Goal: Task Accomplishment & Management: Complete application form

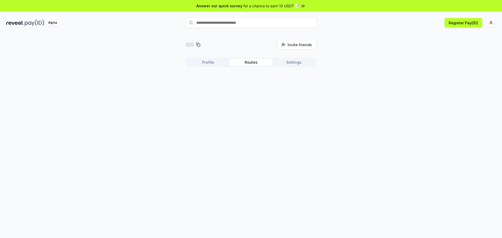
click at [217, 62] on button "Profile" at bounding box center [208, 62] width 43 height 7
click at [249, 64] on button "Routes" at bounding box center [250, 62] width 43 height 7
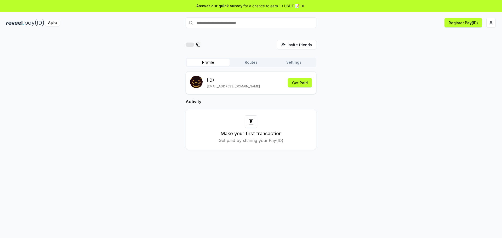
click at [214, 61] on button "Profile" at bounding box center [208, 62] width 43 height 7
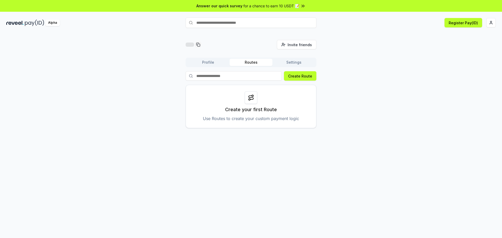
click at [254, 61] on button "Routes" at bounding box center [250, 62] width 43 height 7
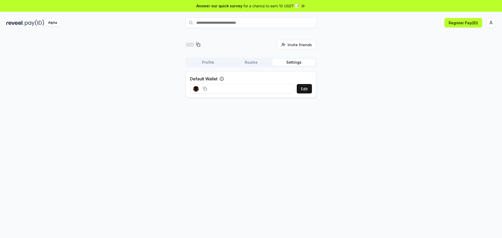
click at [291, 60] on button "Settings" at bounding box center [293, 62] width 43 height 7
click at [252, 86] on input at bounding box center [242, 88] width 105 height 9
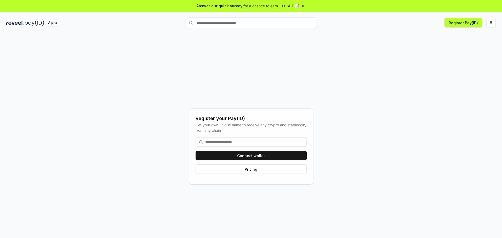
click at [234, 140] on input at bounding box center [251, 141] width 111 height 9
paste input "*******"
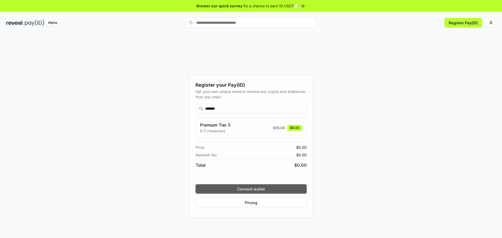
type input "*******"
click at [260, 190] on button "Connect wallet" at bounding box center [251, 189] width 111 height 9
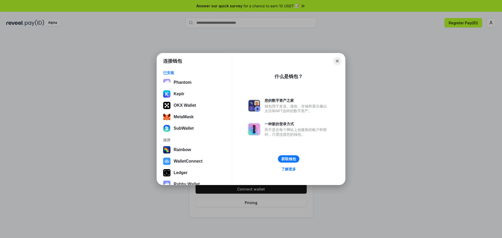
click at [339, 60] on button "Close" at bounding box center [337, 61] width 8 height 8
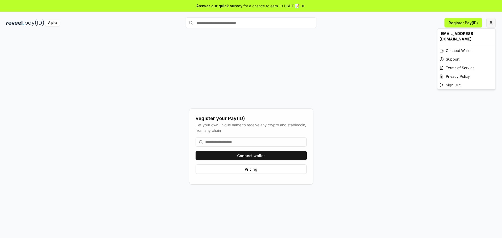
click at [489, 25] on html "Answer our quick survey for a chance to earn 10 USDT 📝 Alpha Register Pay(ID) R…" at bounding box center [251, 119] width 502 height 238
click at [347, 44] on html "Answer our quick survey for a chance to earn 10 USDT 📝 Alpha Register Pay(ID) R…" at bounding box center [251, 119] width 502 height 238
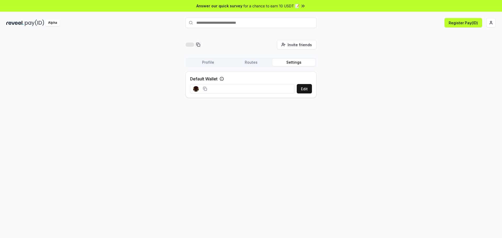
click at [223, 78] on icon at bounding box center [222, 79] width 4 height 4
click at [493, 24] on html "Answer our quick survey for a chance to earn 10 USDT 📝 Alpha Register Pay(ID) I…" at bounding box center [251, 119] width 502 height 238
click at [449, 33] on div "yuanfang2012163@gmail.com" at bounding box center [466, 36] width 58 height 15
copy div "yuanfang2012163"
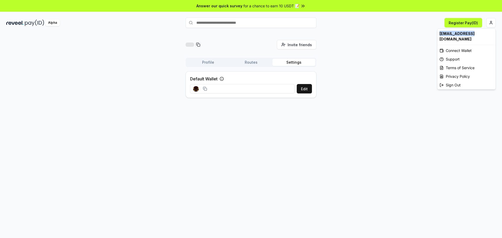
click at [449, 33] on div "yuanfang2012163@gmail.com" at bounding box center [466, 36] width 58 height 15
drag, startPoint x: 442, startPoint y: 39, endPoint x: 439, endPoint y: 35, distance: 5.2
click at [439, 35] on div "yuanfang2012163@gmail.com" at bounding box center [466, 36] width 58 height 15
copy div "yuanfang2012163@gmail.com"
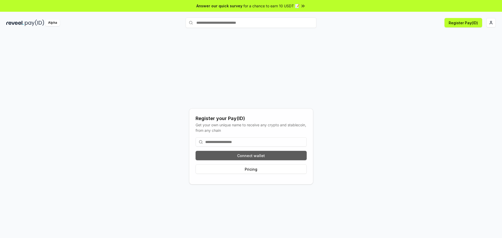
click at [256, 154] on button "Connect wallet" at bounding box center [251, 155] width 111 height 9
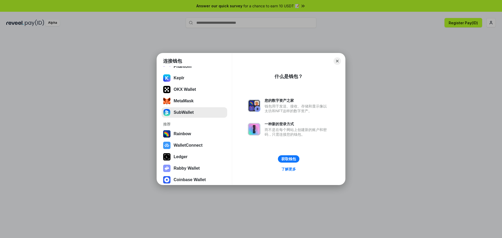
scroll to position [32, 0]
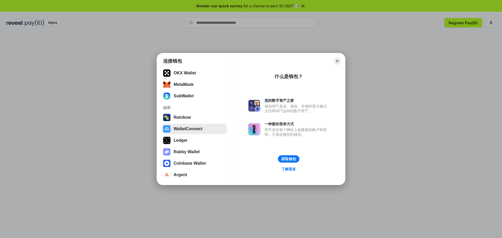
click at [184, 131] on button "WalletConnect" at bounding box center [195, 129] width 66 height 10
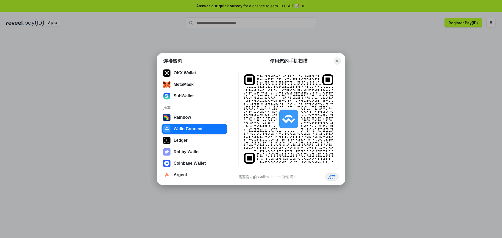
drag, startPoint x: 336, startPoint y: 59, endPoint x: 401, endPoint y: 53, distance: 65.1
click at [401, 53] on div "连接钱包 已安装 Phantom Keplr OKX Wallet MetaMask SubWallet 推荐 Rainbow WalletConnect L…" at bounding box center [251, 119] width 606 height 343
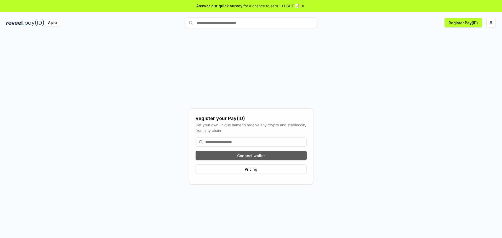
click at [225, 152] on button "Connect wallet" at bounding box center [251, 155] width 111 height 9
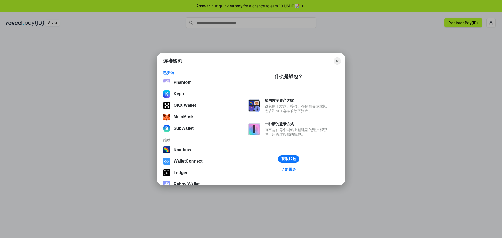
scroll to position [26, 0]
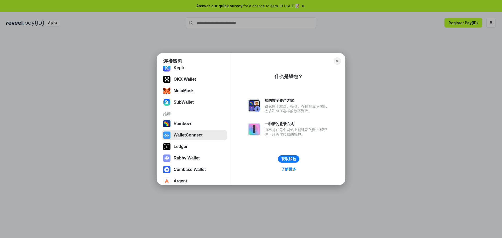
click at [189, 137] on button "WalletConnect" at bounding box center [195, 135] width 66 height 10
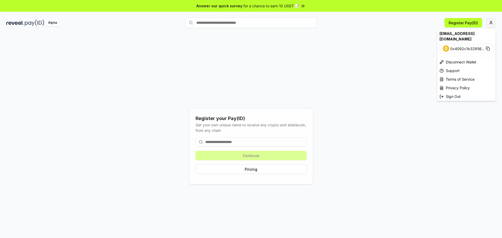
click at [493, 22] on html "Answer our quick survey for a chance to earn 10 USDT 📝 Alpha Register Pay(ID) R…" at bounding box center [251, 119] width 502 height 238
click at [401, 70] on html "Answer our quick survey for a chance to earn 10 USDT 📝 Alpha Register Pay(ID) R…" at bounding box center [251, 119] width 502 height 238
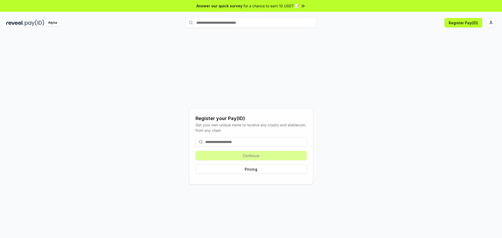
click at [250, 141] on input at bounding box center [251, 141] width 111 height 9
paste input "*******"
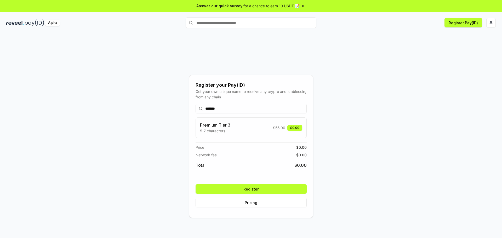
drag, startPoint x: 272, startPoint y: 190, endPoint x: 259, endPoint y: 112, distance: 78.2
click at [275, 130] on div "******* Premium Tier 3 5-7 characters $ 55.00 $0.00 Price $ 0.00 Network fee $ …" at bounding box center [251, 156] width 111 height 112
click at [243, 106] on input "*******" at bounding box center [251, 108] width 111 height 9
type input "*****"
click at [245, 189] on button "Register" at bounding box center [251, 189] width 111 height 9
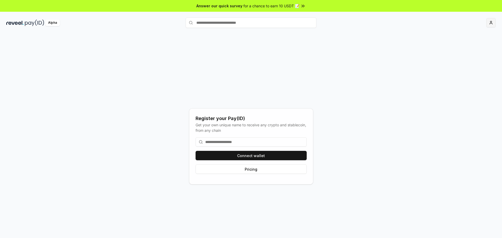
click at [490, 23] on html "Answer our quick survey for a chance to earn 10 USDT 📝 Alpha Register your Pay(…" at bounding box center [251, 119] width 502 height 238
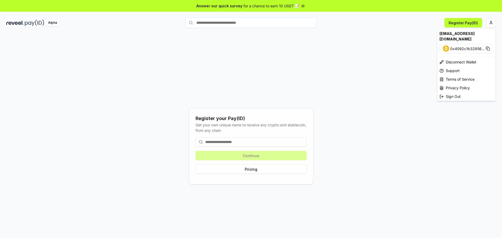
click at [397, 53] on html "Answer our quick survey for a chance to earn 10 USDT 📝 Alpha Register Pay(ID) R…" at bounding box center [251, 119] width 502 height 238
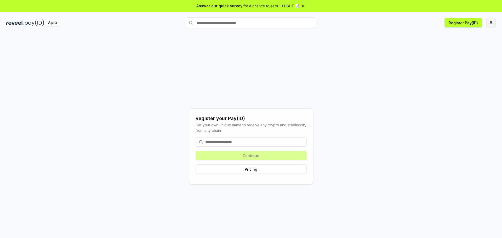
click at [491, 25] on html "Answer our quick survey for a chance to earn 10 USDT 📝 Alpha Register Pay(ID) R…" at bounding box center [251, 119] width 502 height 238
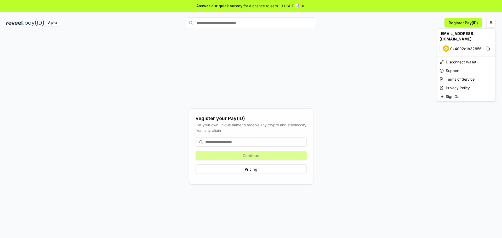
click at [458, 34] on div "[EMAIL_ADDRESS][DOMAIN_NAME]" at bounding box center [466, 36] width 58 height 15
copy div "yuanfang2012163"
click at [453, 30] on div "[EMAIL_ADDRESS][DOMAIN_NAME]" at bounding box center [466, 36] width 58 height 15
drag, startPoint x: 443, startPoint y: 40, endPoint x: 439, endPoint y: 31, distance: 10.0
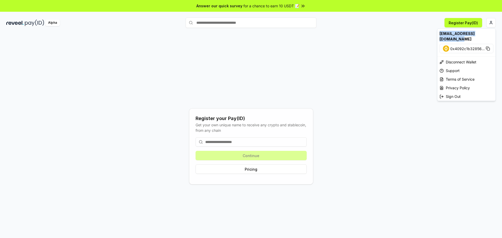
copy div "yuanfang2012163@gmail.com"
